Goal: Information Seeking & Learning: Learn about a topic

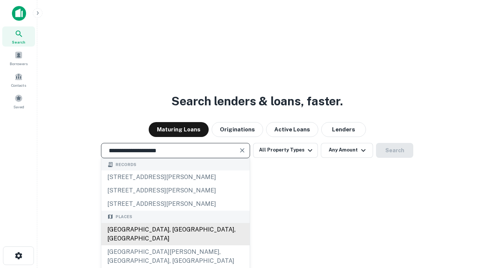
click at [175, 246] on div "[GEOGRAPHIC_DATA], [GEOGRAPHIC_DATA], [GEOGRAPHIC_DATA]" at bounding box center [175, 234] width 148 height 22
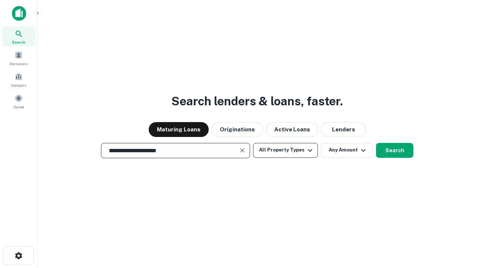
type input "**********"
click at [286, 150] on button "All Property Types" at bounding box center [285, 150] width 65 height 15
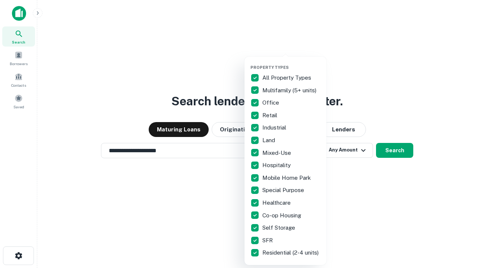
click at [292, 63] on button "button" at bounding box center [292, 63] width 82 height 0
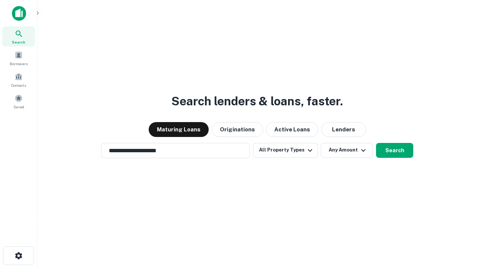
scroll to position [4, 90]
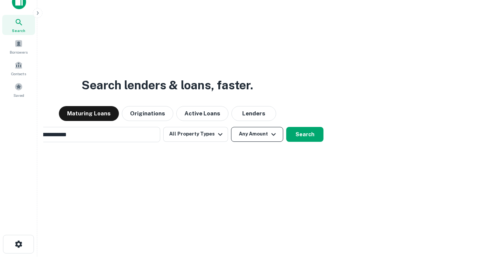
click at [231, 127] on button "Any Amount" at bounding box center [257, 134] width 52 height 15
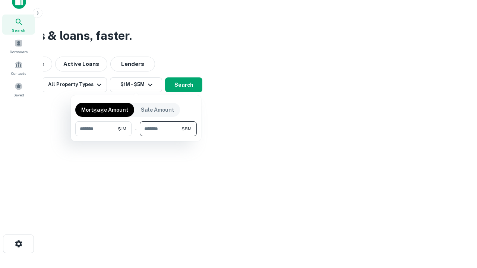
type input "*******"
click at [136, 136] on button "button" at bounding box center [136, 136] width 122 height 0
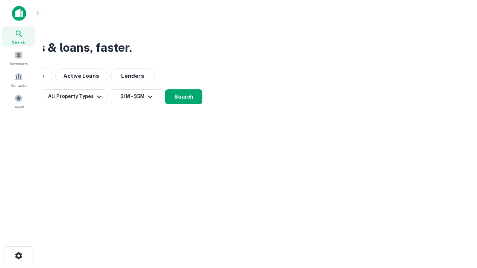
scroll to position [4, 138]
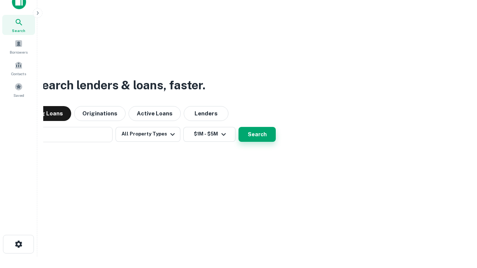
click at [239, 127] on button "Search" at bounding box center [257, 134] width 37 height 15
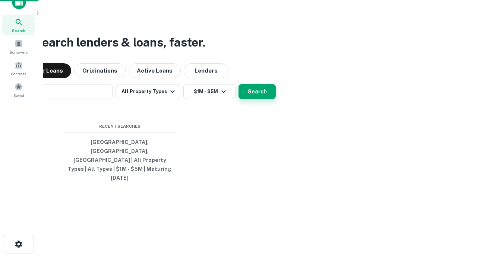
scroll to position [20, 211]
